Goal: Task Accomplishment & Management: Manage account settings

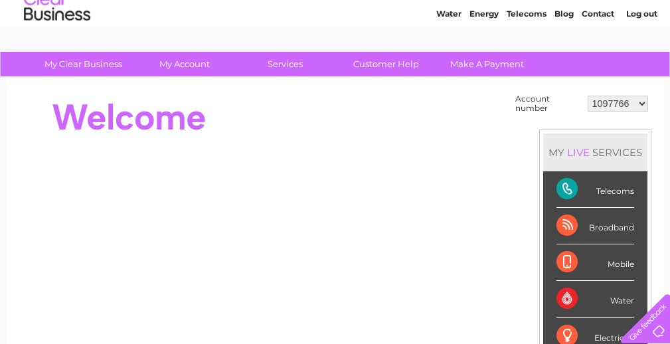
scroll to position [23, 0]
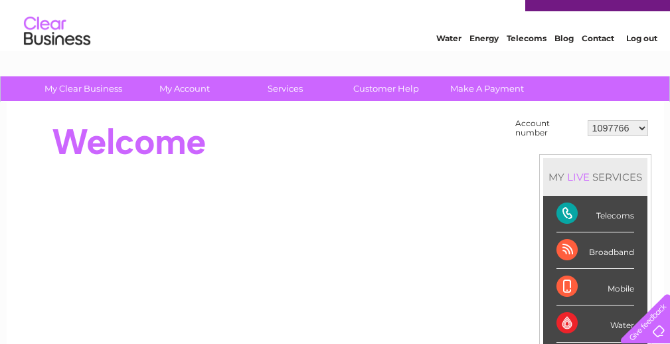
click at [641, 127] on select "1097766 2004879 30301722 30301733" at bounding box center [618, 128] width 60 height 16
select select "2004879"
click at [588, 120] on select "1097766 2004879 30301722 30301733" at bounding box center [618, 128] width 60 height 16
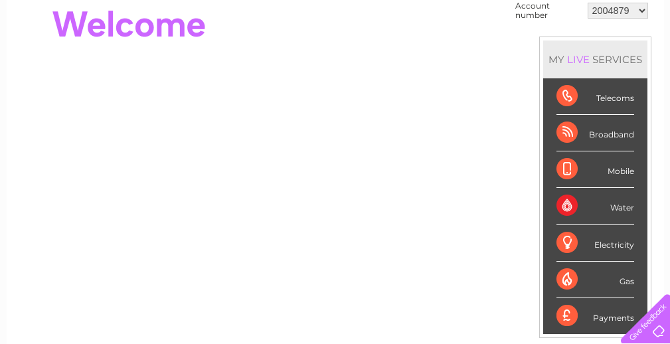
scroll to position [137, 0]
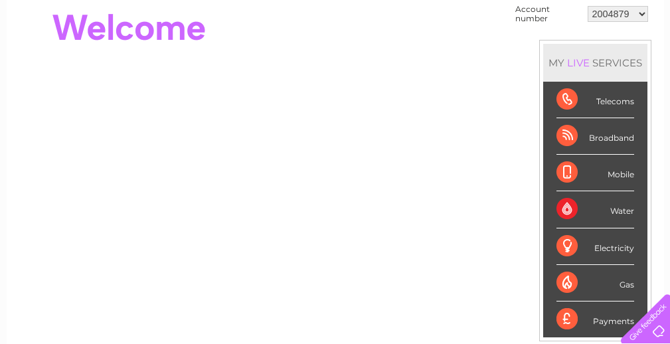
click at [641, 13] on select "1097766 2004879 30301722 30301733" at bounding box center [618, 14] width 60 height 16
select select "30301722"
click at [588, 6] on select "1097766 2004879 30301722 30301733" at bounding box center [618, 14] width 60 height 16
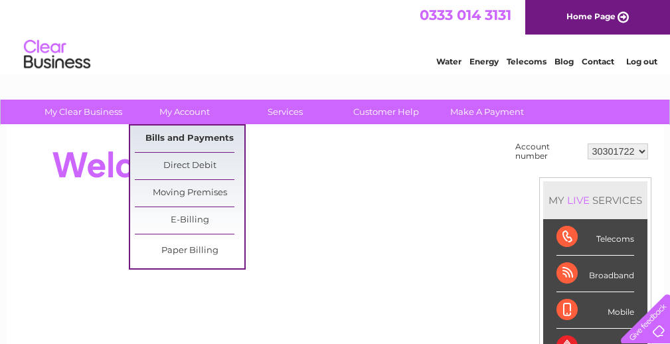
click at [174, 137] on link "Bills and Payments" at bounding box center [190, 138] width 110 height 27
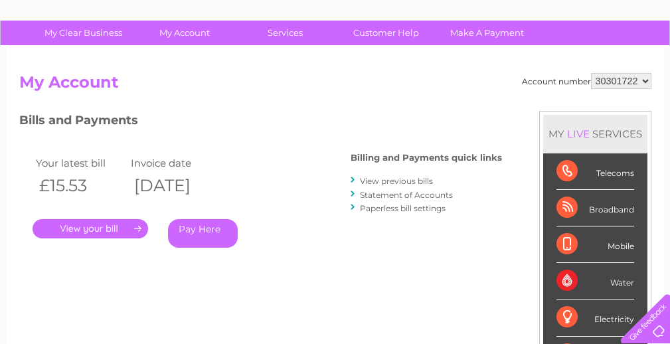
scroll to position [88, 0]
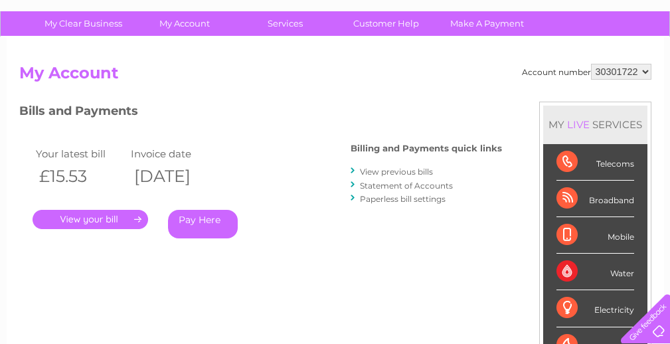
click at [99, 219] on link "." at bounding box center [91, 219] width 116 height 19
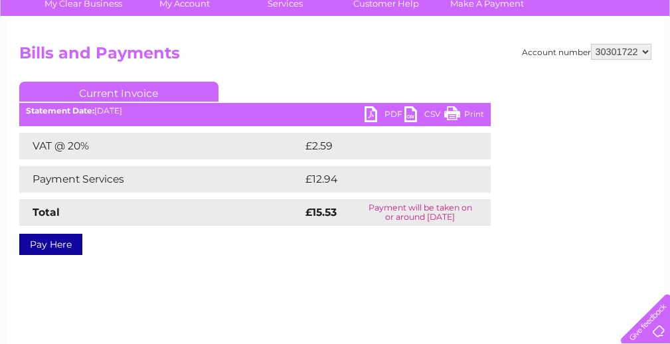
scroll to position [107, 0]
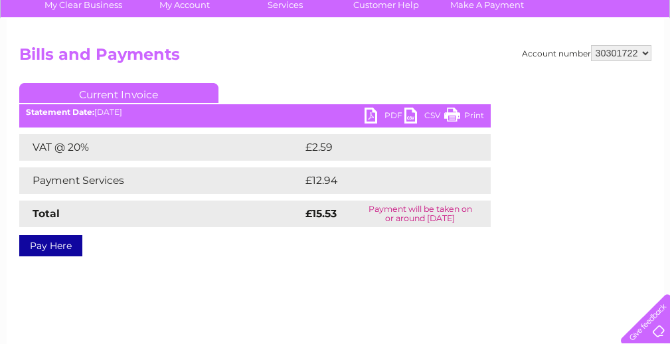
click at [371, 122] on link "PDF" at bounding box center [385, 117] width 40 height 19
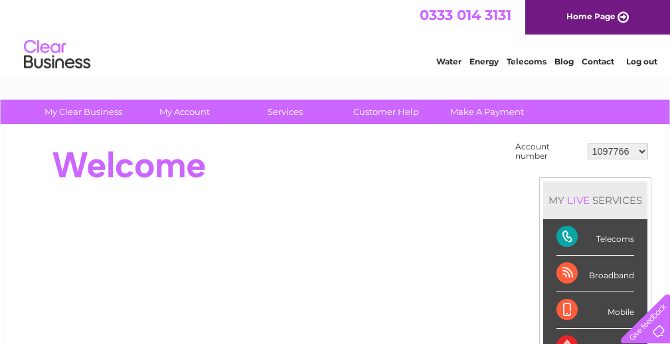
click at [642, 150] on select "1097766 2004879 30301722 30301733" at bounding box center [618, 151] width 60 height 16
select select "2004879"
click at [588, 143] on select "1097766 2004879 30301722 30301733" at bounding box center [618, 151] width 60 height 16
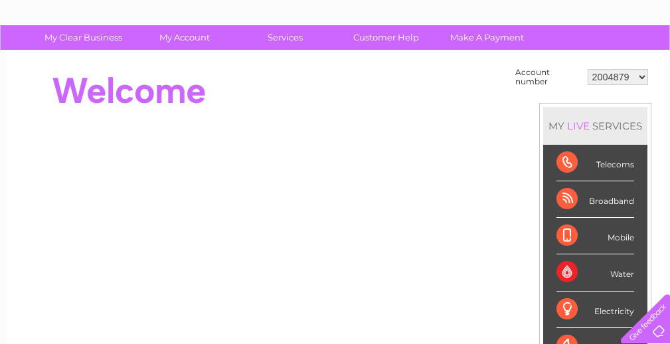
scroll to position [9, 0]
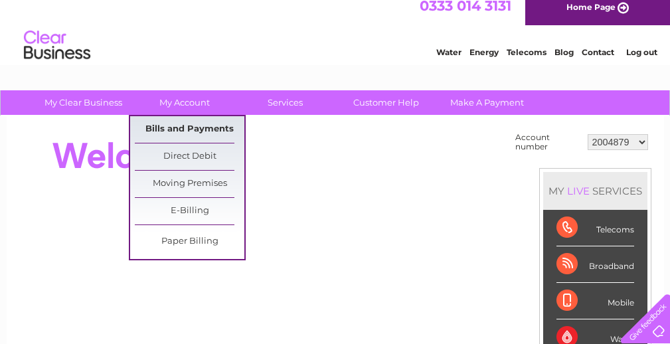
click at [194, 124] on link "Bills and Payments" at bounding box center [190, 129] width 110 height 27
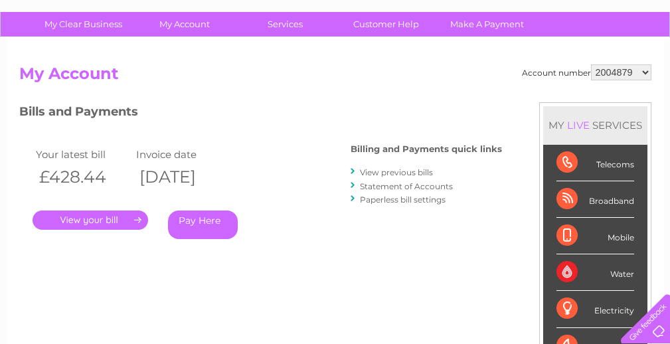
scroll to position [93, 0]
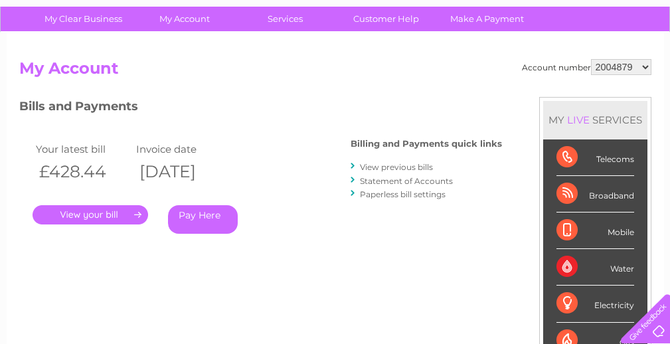
click at [116, 216] on link "." at bounding box center [91, 214] width 116 height 19
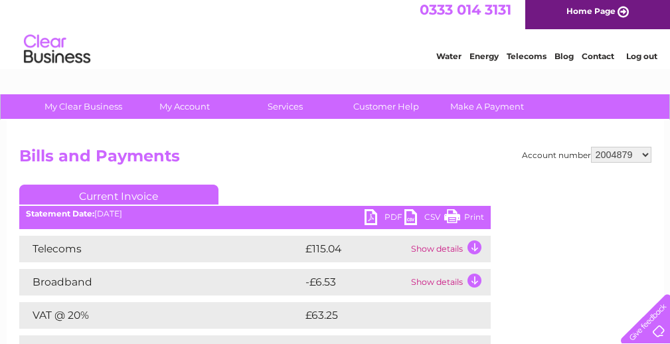
scroll to position [11, 0]
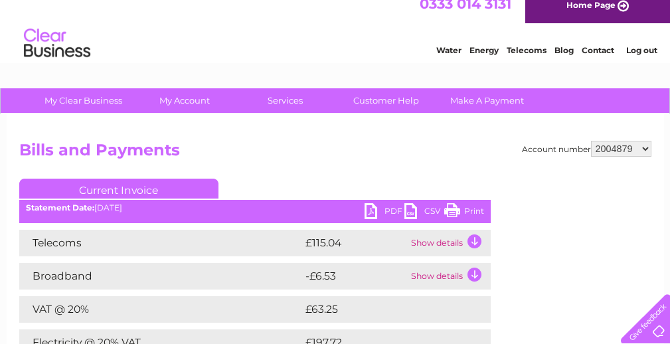
click at [645, 149] on select "1097766 2004879 30301722 30301733" at bounding box center [621, 149] width 60 height 16
click at [591, 141] on select "1097766 2004879 30301722 30301733" at bounding box center [621, 149] width 60 height 16
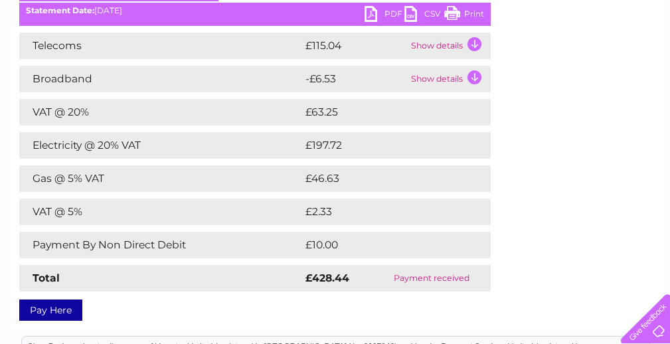
scroll to position [212, 0]
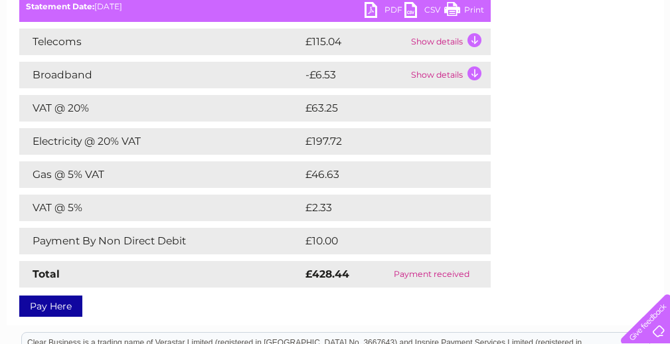
click at [476, 39] on td "Show details" at bounding box center [449, 42] width 83 height 27
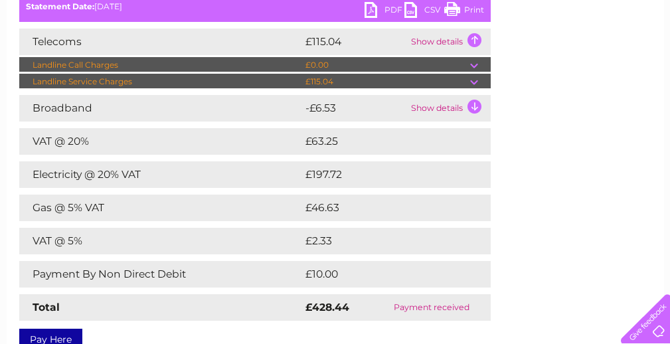
click at [474, 65] on td at bounding box center [480, 65] width 21 height 16
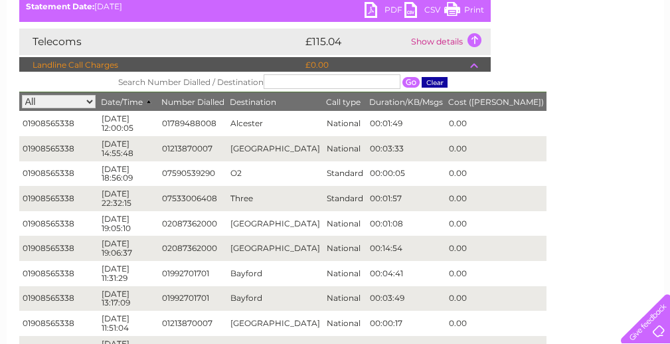
click at [472, 62] on td at bounding box center [480, 65] width 21 height 16
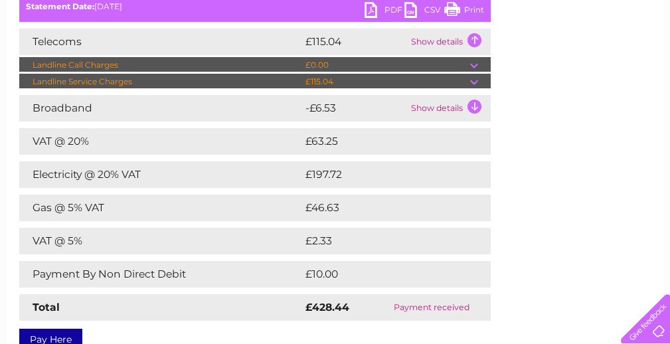
click at [473, 81] on td at bounding box center [480, 82] width 21 height 16
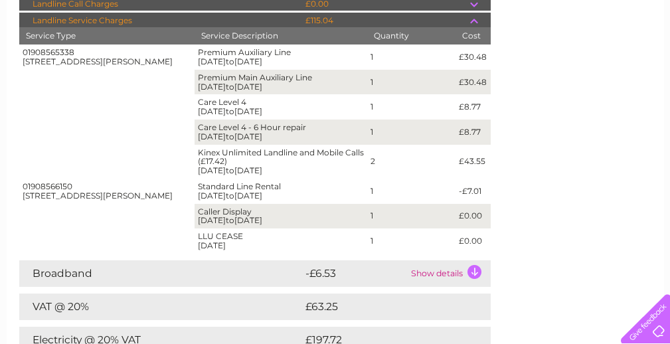
scroll to position [295, 0]
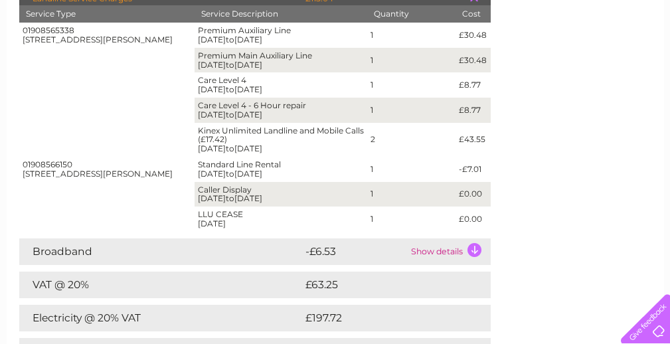
drag, startPoint x: 23, startPoint y: 164, endPoint x: 76, endPoint y: 163, distance: 53.1
click at [76, 163] on div "01908566150 32 High Street, Stony Stratford, Milton Keynes, Buckinghamshire, MK…" at bounding box center [107, 169] width 169 height 19
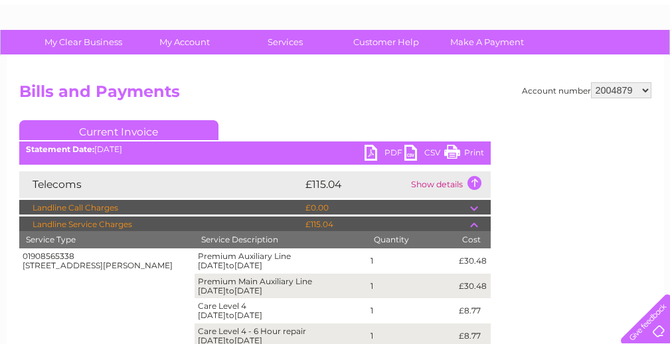
scroll to position [0, 0]
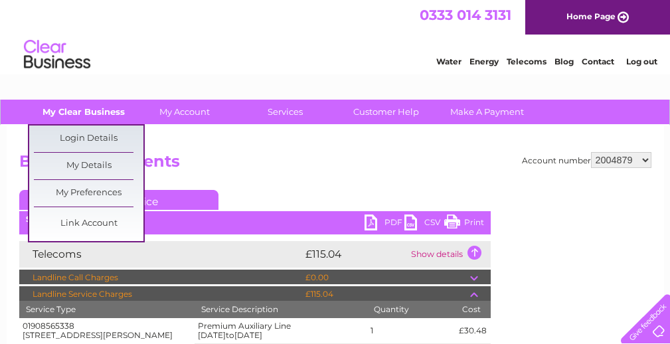
click at [103, 110] on link "My Clear Business" at bounding box center [84, 112] width 110 height 25
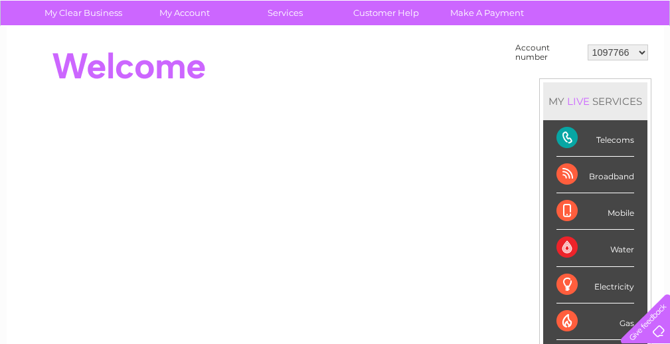
scroll to position [95, 0]
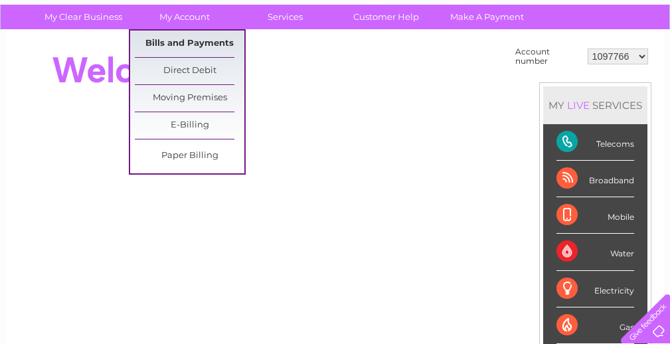
click at [187, 39] on link "Bills and Payments" at bounding box center [190, 44] width 110 height 27
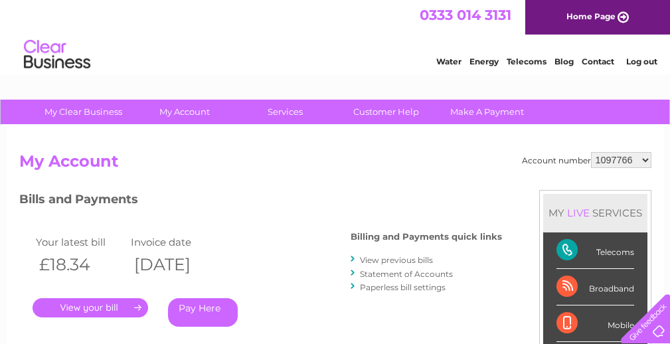
click at [643, 159] on select "1097766 2004879 30301722 30301733" at bounding box center [621, 160] width 60 height 16
select select "2004879"
click at [591, 152] on select "1097766 2004879 30301722 30301733" at bounding box center [621, 160] width 60 height 16
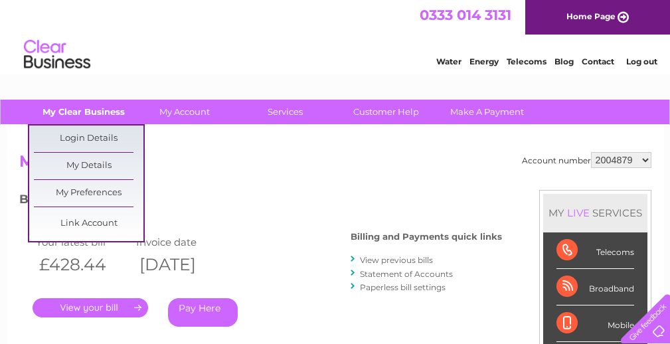
click at [100, 106] on link "My Clear Business" at bounding box center [84, 112] width 110 height 25
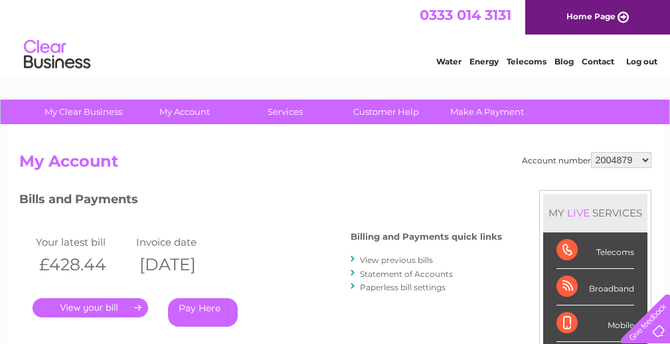
click at [56, 57] on img at bounding box center [57, 55] width 68 height 41
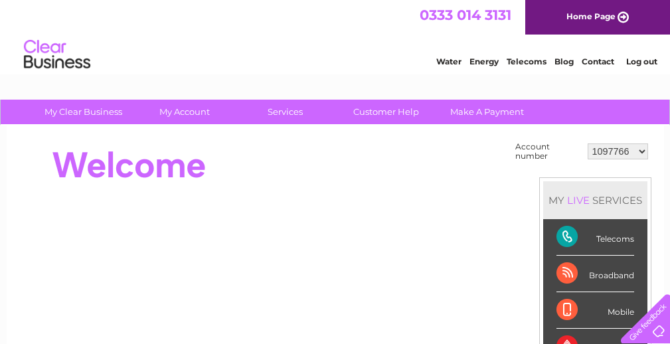
click at [641, 149] on select "1097766 2004879 30301722 30301733" at bounding box center [618, 151] width 60 height 16
select select "2004879"
click at [588, 143] on select "1097766 2004879 30301722 30301733" at bounding box center [618, 151] width 60 height 16
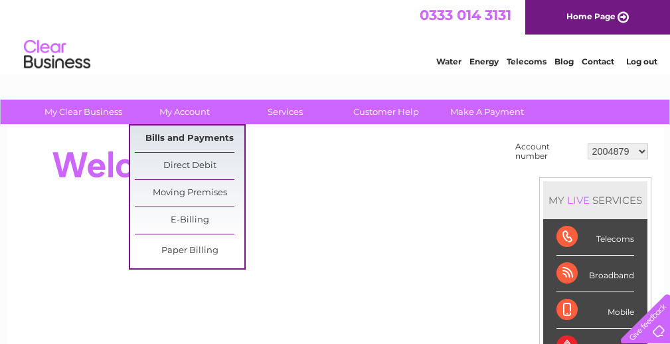
click at [204, 135] on link "Bills and Payments" at bounding box center [190, 138] width 110 height 27
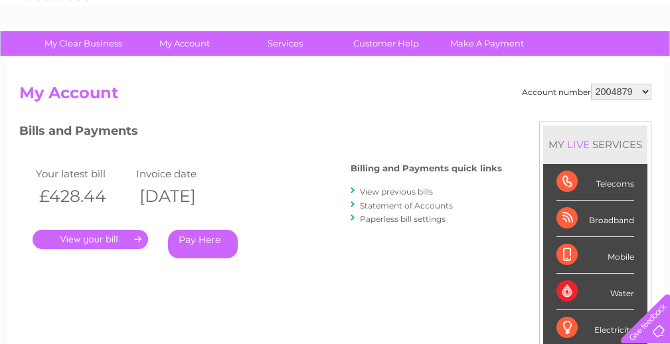
scroll to position [69, 0]
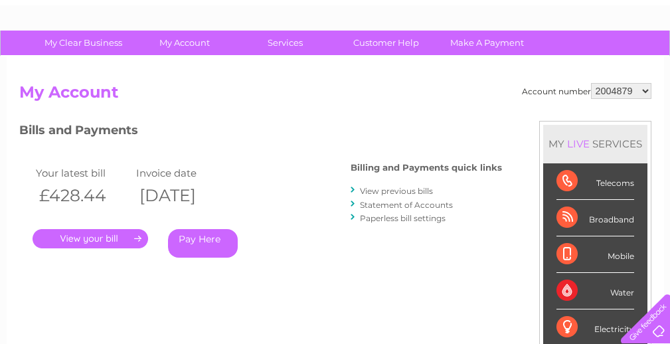
click at [100, 237] on link "." at bounding box center [91, 238] width 116 height 19
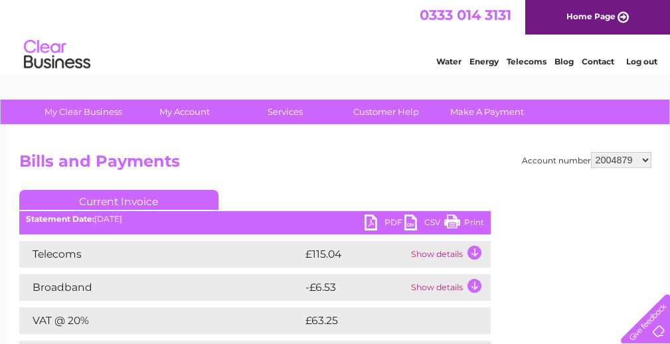
click at [476, 254] on td "Show details" at bounding box center [449, 254] width 83 height 27
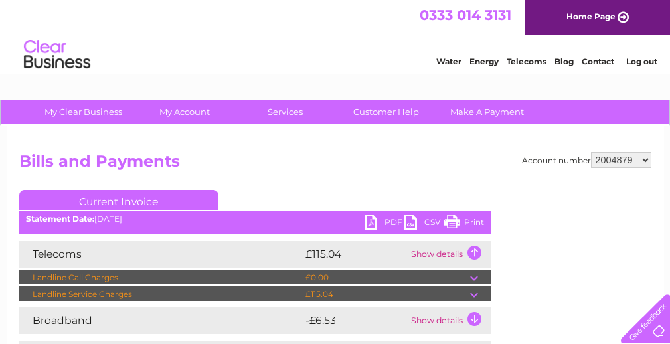
click at [327, 295] on td "£115.04" at bounding box center [386, 294] width 168 height 16
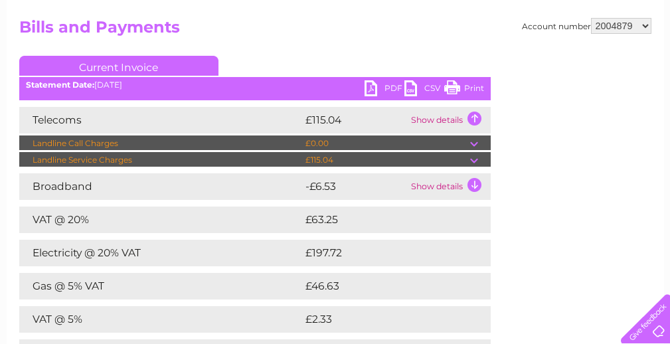
scroll to position [141, 0]
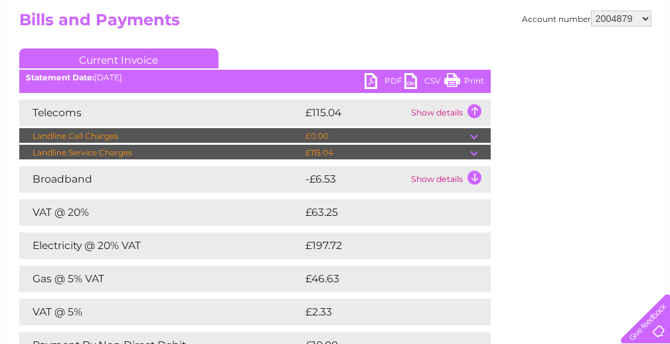
click at [476, 151] on td at bounding box center [480, 153] width 21 height 16
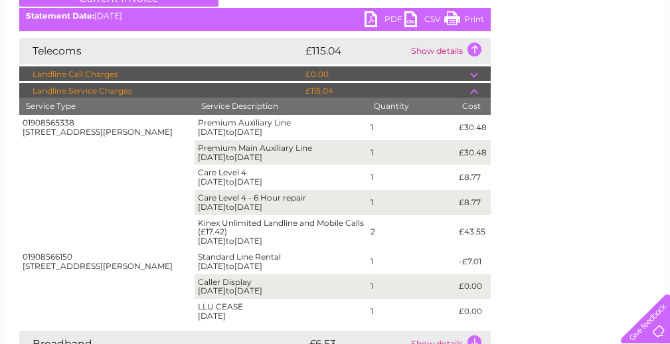
scroll to position [0, 0]
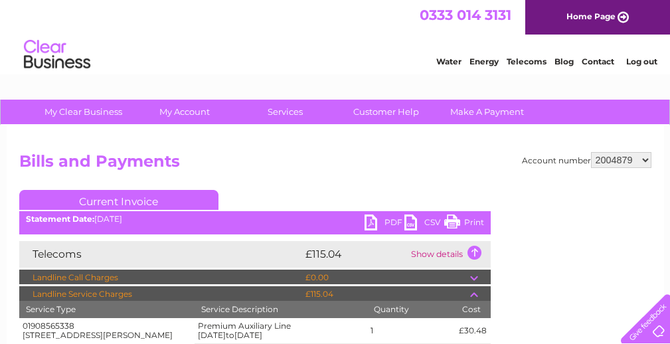
click at [647, 161] on select "1097766 2004879 30301722 30301733" at bounding box center [621, 160] width 60 height 16
select select "30301722"
click at [591, 152] on select "1097766 2004879 30301722 30301733" at bounding box center [621, 160] width 60 height 16
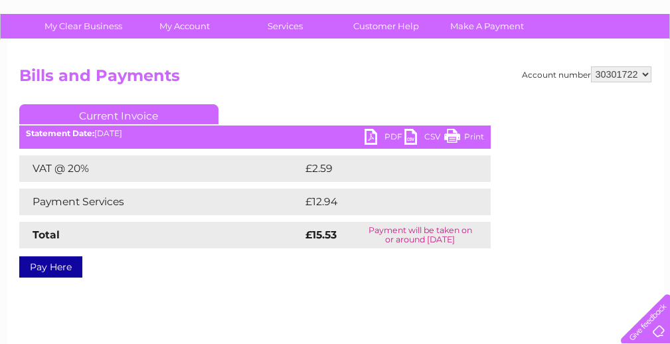
scroll to position [82, 0]
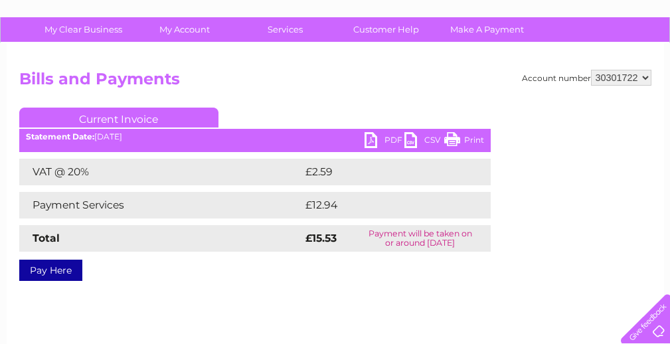
click at [645, 78] on select "1097766 2004879 30301722 30301733" at bounding box center [621, 78] width 60 height 16
select select "30301733"
click at [591, 70] on select "1097766 2004879 30301722 30301733" at bounding box center [621, 78] width 60 height 16
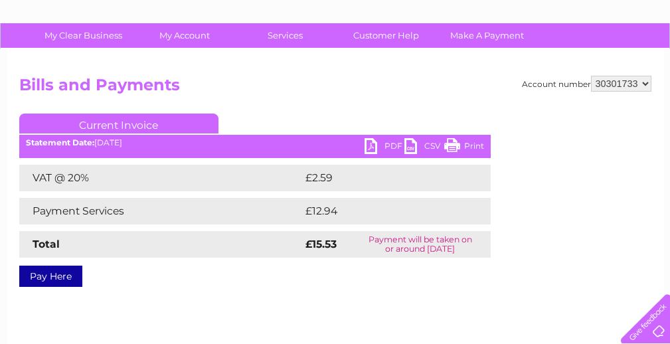
scroll to position [72, 0]
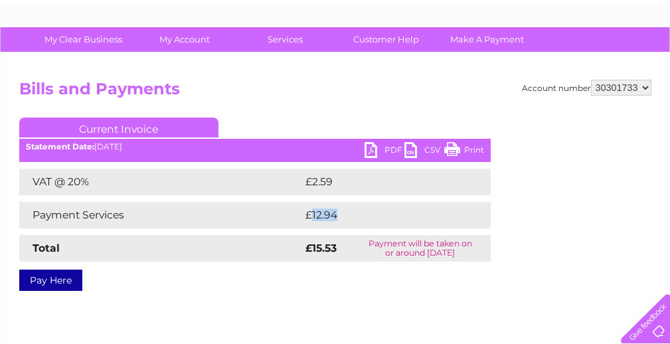
drag, startPoint x: 336, startPoint y: 216, endPoint x: 312, endPoint y: 216, distance: 23.9
click at [312, 216] on td "£12.94" at bounding box center [382, 215] width 161 height 27
click at [438, 97] on h2 "Bills and Payments" at bounding box center [335, 92] width 632 height 25
click at [452, 153] on link "Print" at bounding box center [464, 151] width 40 height 19
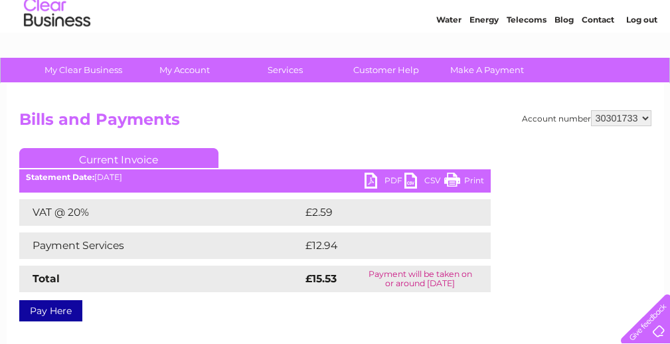
scroll to position [0, 0]
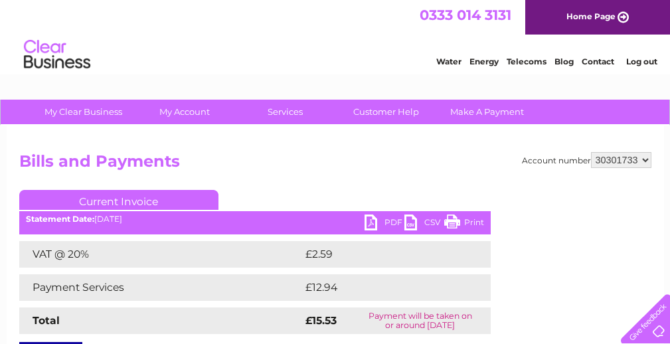
click at [644, 157] on select "1097766 2004879 30301722 30301733" at bounding box center [621, 160] width 60 height 16
select select "2004879"
click at [591, 152] on select "1097766 2004879 30301722 30301733" at bounding box center [621, 160] width 60 height 16
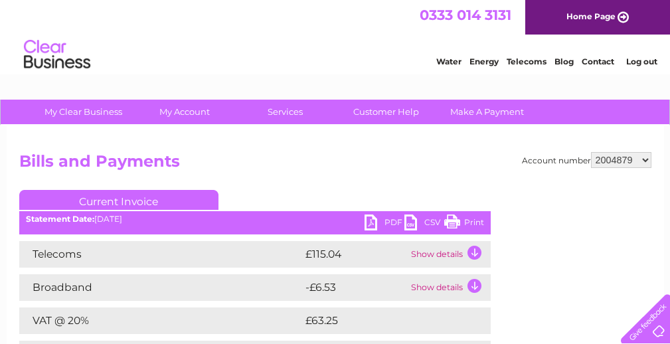
click at [645, 162] on select "1097766 2004879 30301722 30301733" at bounding box center [621, 160] width 60 height 16
select select "30301722"
click at [591, 152] on select "1097766 2004879 30301722 30301733" at bounding box center [621, 160] width 60 height 16
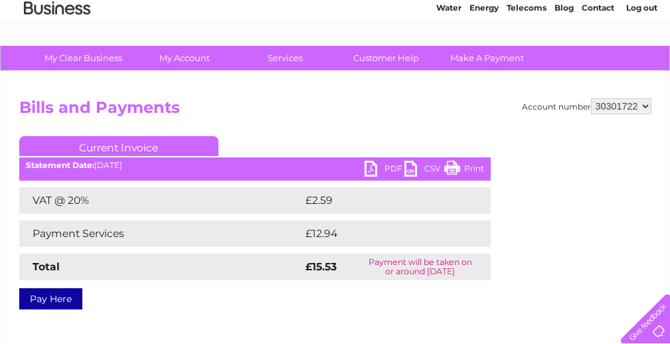
scroll to position [44, 0]
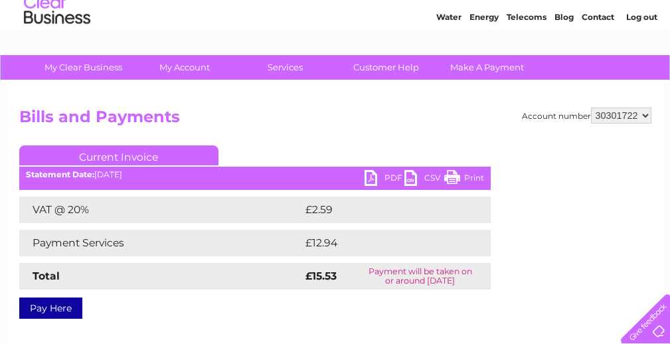
click at [387, 179] on link "PDF" at bounding box center [385, 179] width 40 height 19
click at [646, 112] on select "1097766 2004879 30301722 30301733" at bounding box center [621, 116] width 60 height 16
select select "30301733"
click at [591, 108] on select "1097766 2004879 30301722 30301733" at bounding box center [621, 116] width 60 height 16
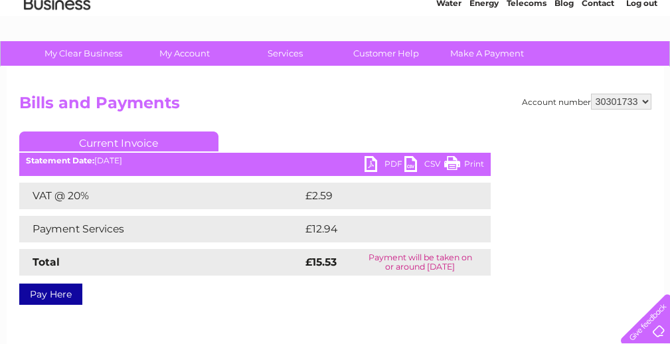
scroll to position [64, 0]
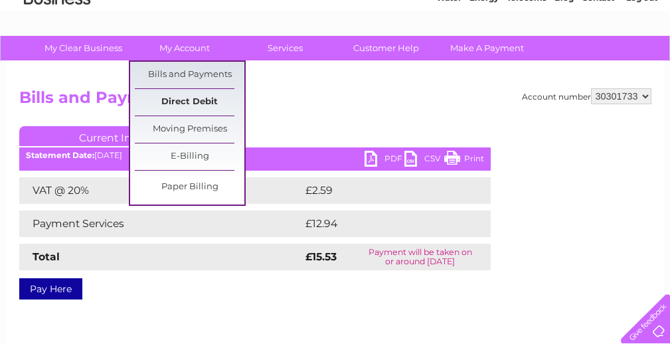
click at [187, 100] on link "Direct Debit" at bounding box center [190, 102] width 110 height 27
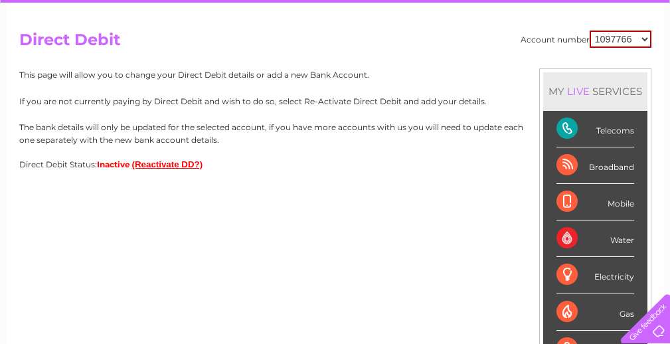
scroll to position [125, 0]
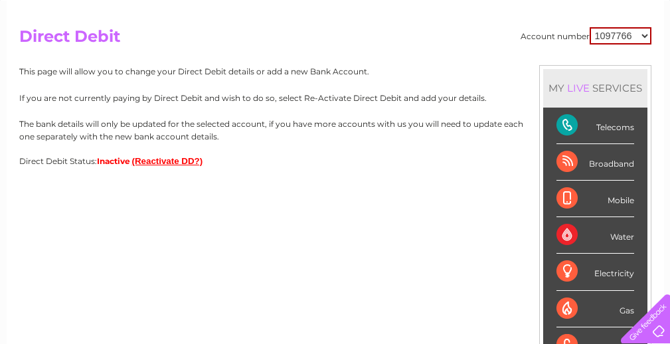
click at [172, 161] on button "(Reactivate DD?)" at bounding box center [167, 161] width 71 height 10
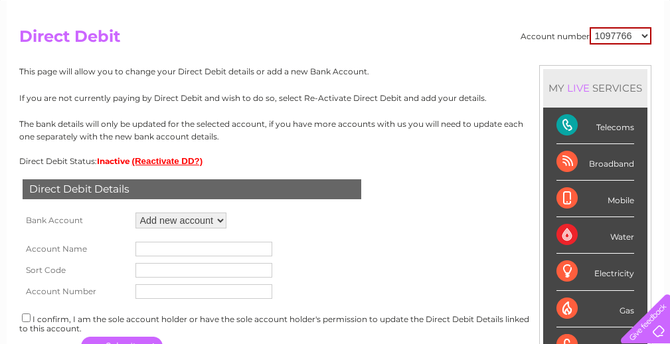
click at [216, 219] on select "Add new account ****4768 ****4768" at bounding box center [180, 220] width 91 height 16
click at [197, 251] on input "text" at bounding box center [203, 249] width 137 height 15
click at [647, 34] on select "1097766 2004879 30301722 30301733" at bounding box center [621, 35] width 62 height 17
select select "30301722"
click at [590, 27] on select "1097766 2004879 30301722 30301733" at bounding box center [621, 35] width 62 height 17
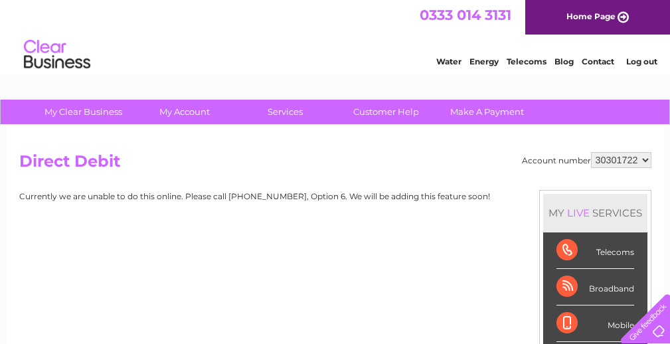
click at [643, 159] on select "1097766 2004879 30301722 30301733" at bounding box center [621, 160] width 60 height 16
select select "30301733"
click at [591, 152] on select "1097766 2004879 30301722 30301733" at bounding box center [621, 160] width 60 height 16
click at [646, 159] on select "1097766 2004879 30301722 30301733" at bounding box center [621, 160] width 60 height 16
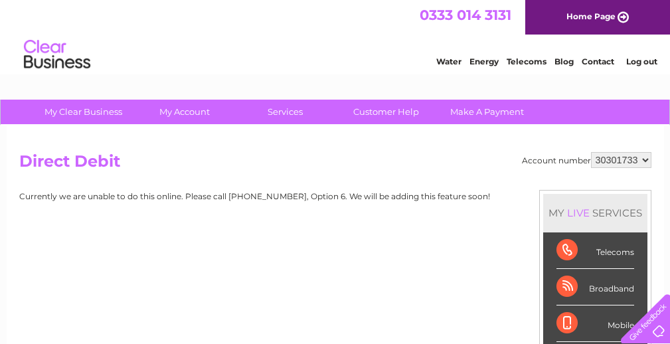
click at [647, 161] on select "1097766 2004879 30301722 30301733" at bounding box center [621, 160] width 60 height 16
click at [645, 162] on select "1097766 2004879 30301722 30301733" at bounding box center [621, 160] width 60 height 16
